Goal: Register for event/course

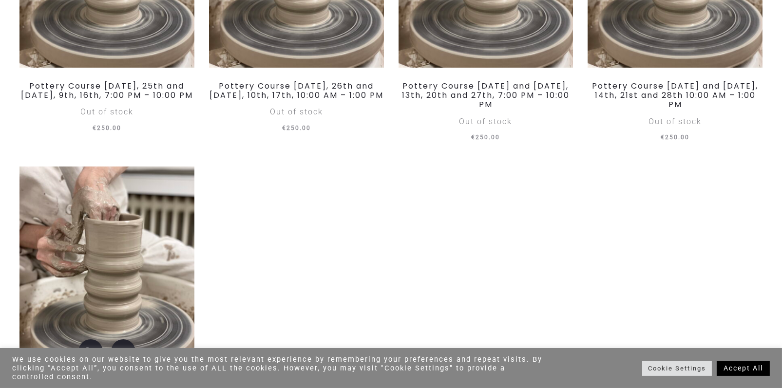
scroll to position [877, 0]
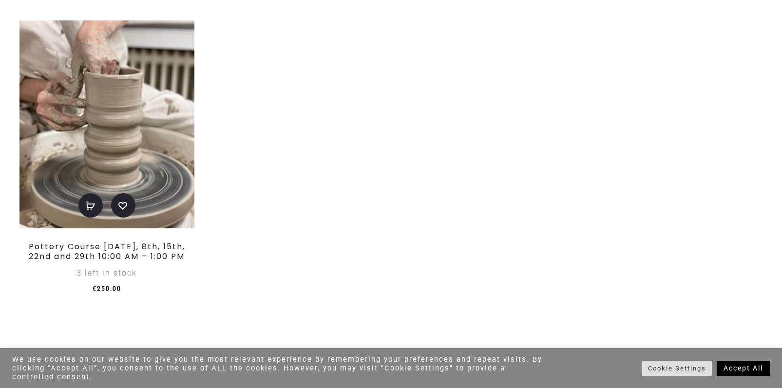
click at [128, 249] on link "Pottery Course [DATE], 8th, 15th, 22nd and 29th 10:00 AM – 1:00 PM" at bounding box center [107, 251] width 156 height 20
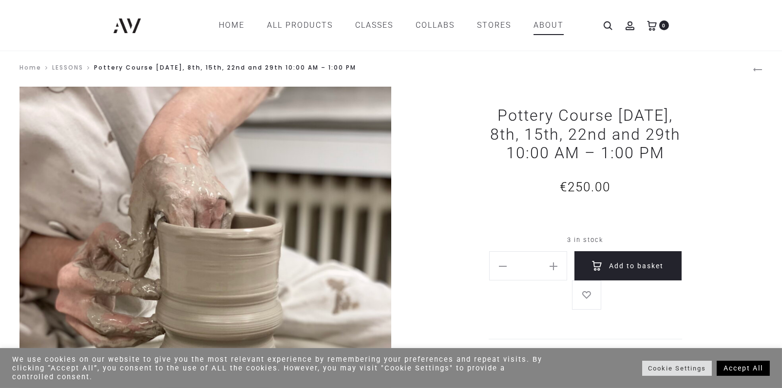
click at [537, 26] on link "ABOUT" at bounding box center [549, 25] width 30 height 17
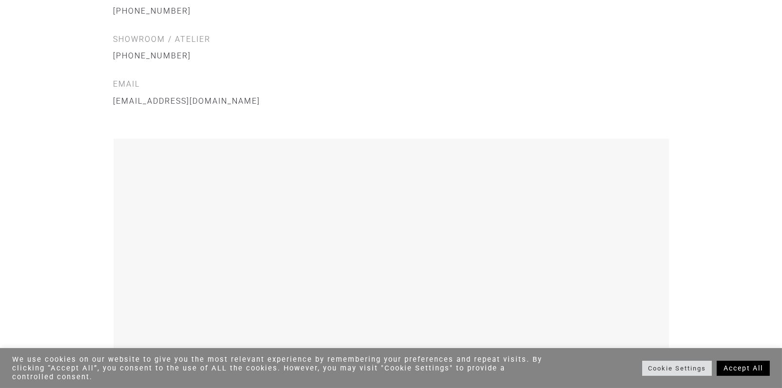
scroll to position [1365, 0]
